Goal: Information Seeking & Learning: Learn about a topic

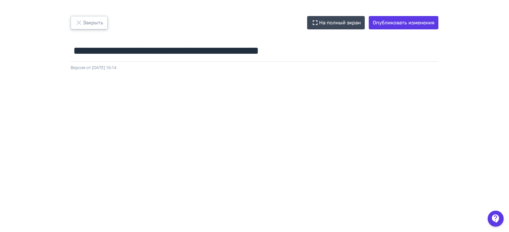
click at [87, 20] on button "Закрыть" at bounding box center [89, 22] width 37 height 13
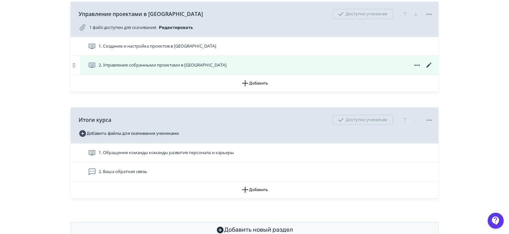
scroll to position [333, 0]
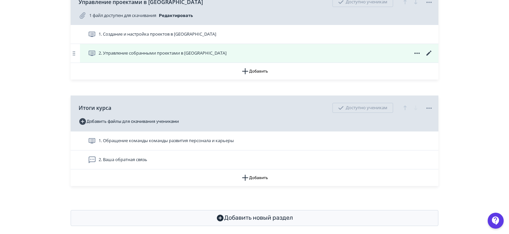
click at [163, 57] on span "2. Управление собранными проектами в [GEOGRAPHIC_DATA]" at bounding box center [163, 53] width 128 height 7
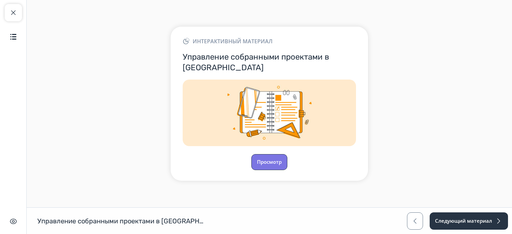
click at [269, 162] on button "Просмотр" at bounding box center [269, 162] width 36 height 16
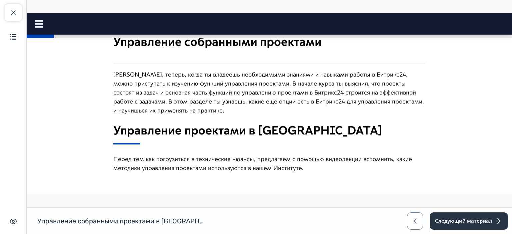
scroll to position [200, 0]
click at [42, 24] on rect at bounding box center [39, 23] width 8 height 1
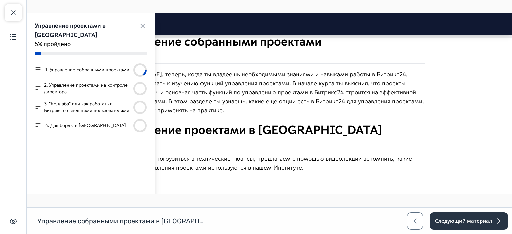
click at [53, 129] on button "4. Дашборды в [GEOGRAPHIC_DATA]" at bounding box center [85, 126] width 81 height 7
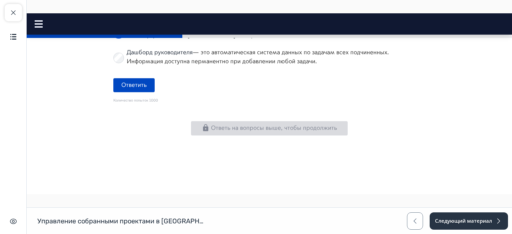
scroll to position [1296, 0]
click at [135, 86] on button "Ответить" at bounding box center [133, 85] width 41 height 14
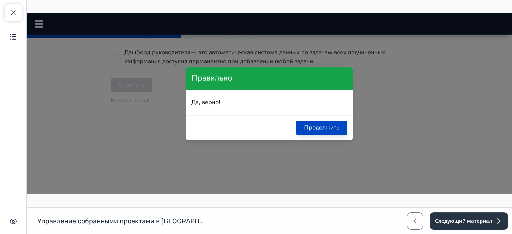
click at [319, 129] on button "Продолжить" at bounding box center [321, 128] width 51 height 14
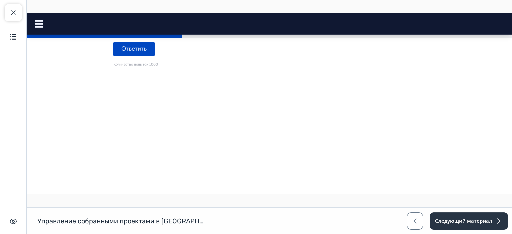
scroll to position [1063, 0]
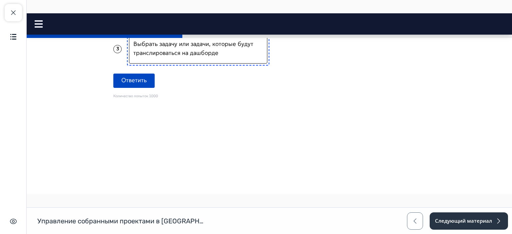
click at [157, 14] on p "Присвоить тег "На контроле_ФамилияИО"" at bounding box center [192, 9] width 119 height 9
click at [128, 88] on button "Ответить" at bounding box center [133, 81] width 41 height 14
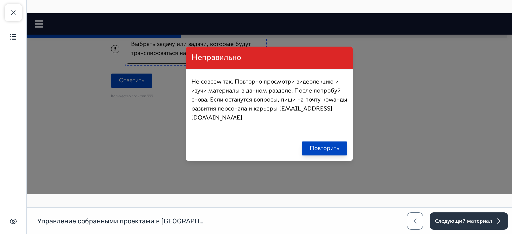
click at [317, 145] on button "Повторить" at bounding box center [325, 149] width 46 height 14
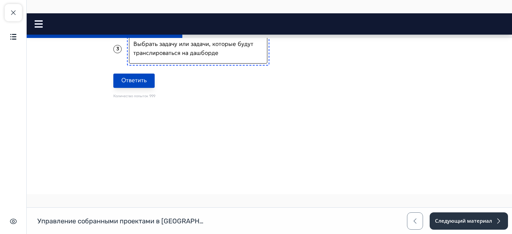
click at [138, 88] on button "Ответить" at bounding box center [133, 81] width 41 height 14
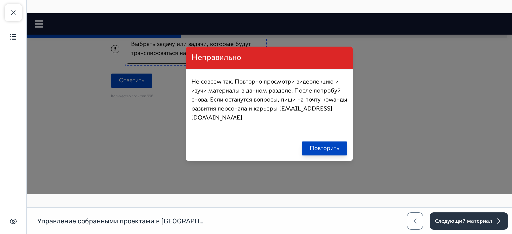
click at [312, 142] on button "Повторить" at bounding box center [325, 149] width 46 height 14
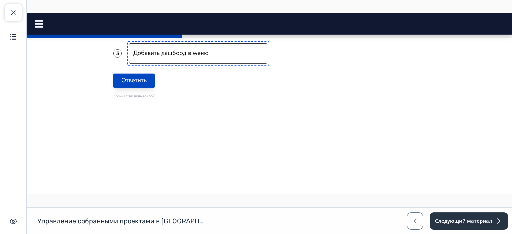
click at [136, 88] on button "Ответить" at bounding box center [133, 81] width 41 height 14
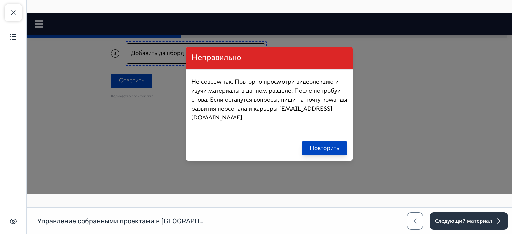
click at [323, 142] on button "Повторить" at bounding box center [325, 149] width 46 height 14
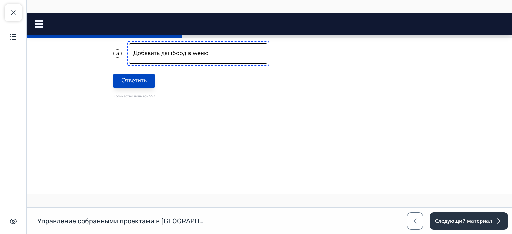
click at [131, 88] on button "Ответить" at bounding box center [133, 81] width 41 height 14
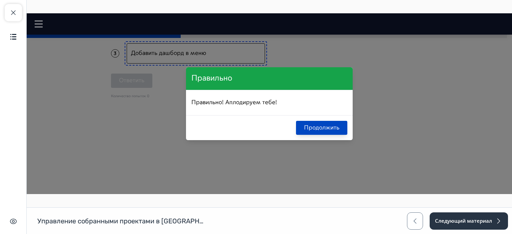
click at [322, 130] on button "Продолжить" at bounding box center [321, 128] width 51 height 14
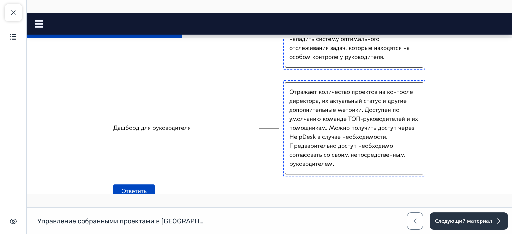
scroll to position [830, 0]
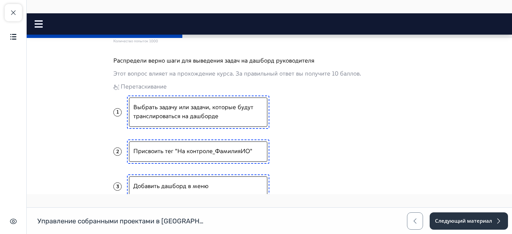
scroll to position [997, 0]
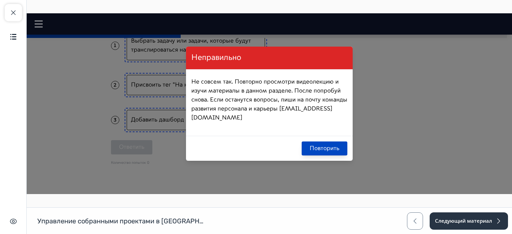
click at [315, 142] on button "Повторить" at bounding box center [325, 149] width 46 height 14
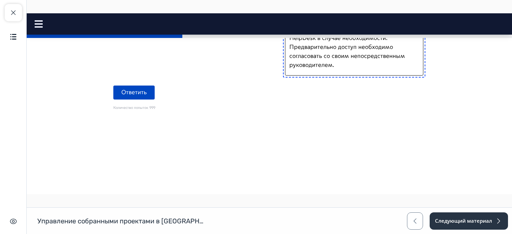
scroll to position [872, 0]
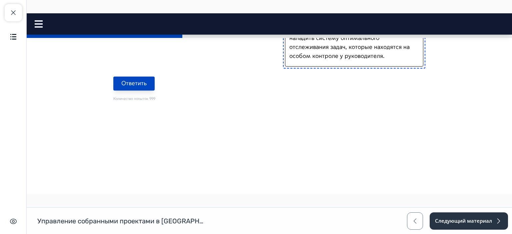
click at [120, 91] on button "Ответить" at bounding box center [133, 84] width 41 height 14
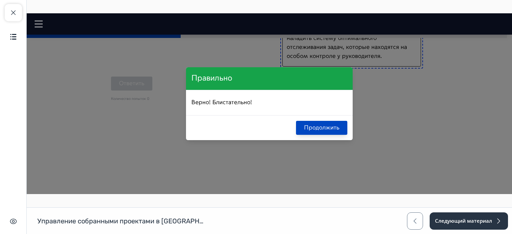
click at [333, 127] on button "Продолжить" at bounding box center [321, 128] width 51 height 14
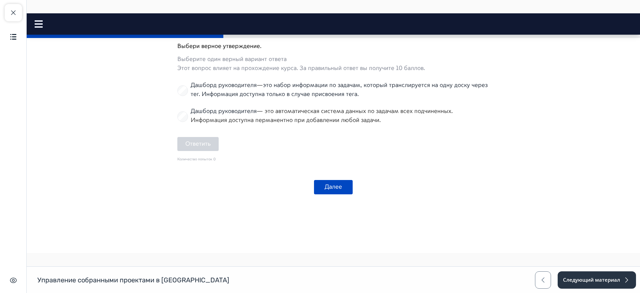
scroll to position [1240, 0]
click at [332, 191] on button "Далее" at bounding box center [333, 187] width 39 height 14
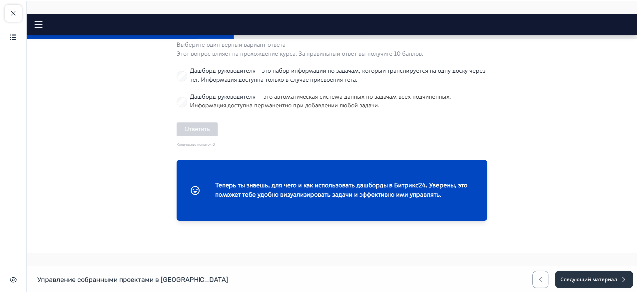
scroll to position [1255, 0]
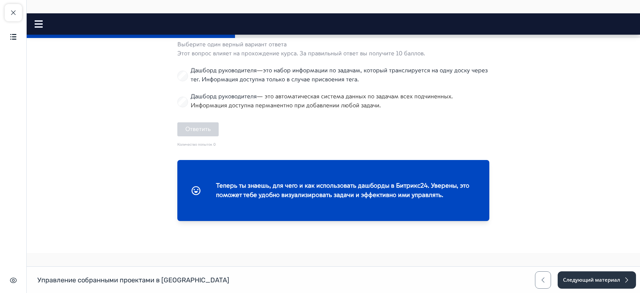
drag, startPoint x: 605, startPoint y: 173, endPoint x: 617, endPoint y: 210, distance: 38.6
click at [509, 234] on button "Следующий материал" at bounding box center [596, 279] width 79 height 17
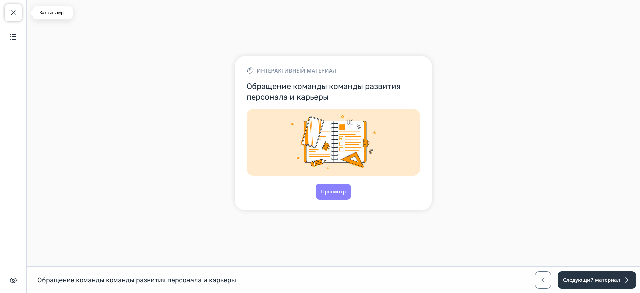
click at [17, 15] on span "button" at bounding box center [13, 13] width 8 height 8
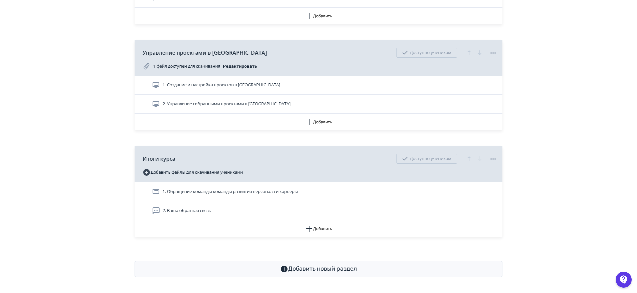
scroll to position [247, 0]
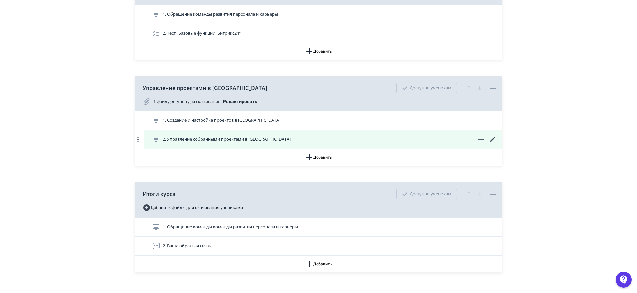
click at [245, 143] on span "2. Управление собранными проектами в [GEOGRAPHIC_DATA]" at bounding box center [227, 139] width 128 height 7
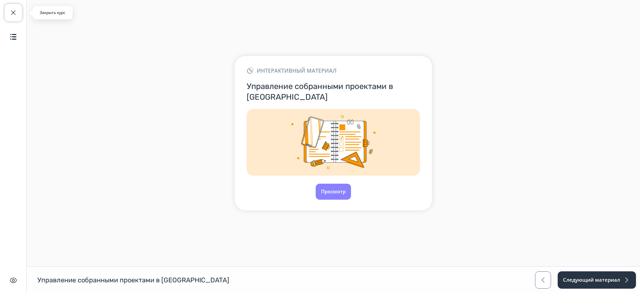
click at [10, 15] on span "button" at bounding box center [13, 13] width 8 height 8
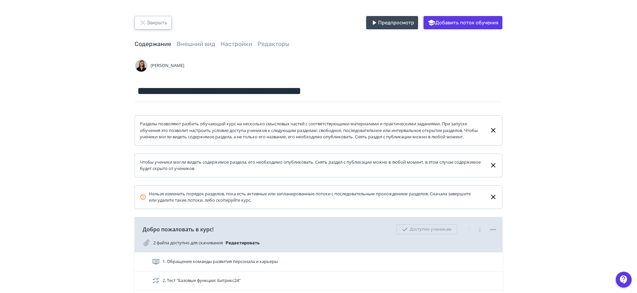
click at [155, 22] on button "Закрыть" at bounding box center [153, 22] width 37 height 13
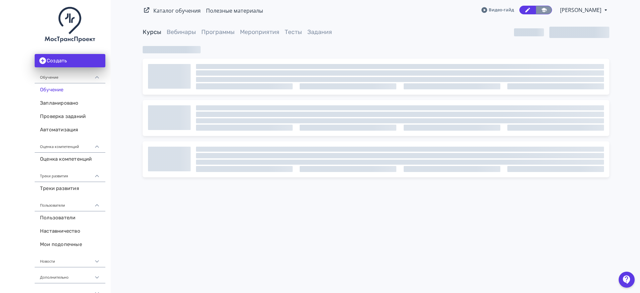
click at [509, 13] on icon at bounding box center [544, 10] width 6 height 6
